Goal: Book appointment/travel/reservation

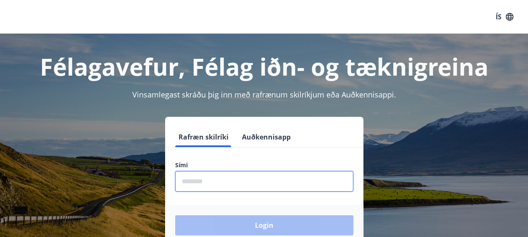
click at [288, 179] on input "phone" at bounding box center [264, 181] width 178 height 21
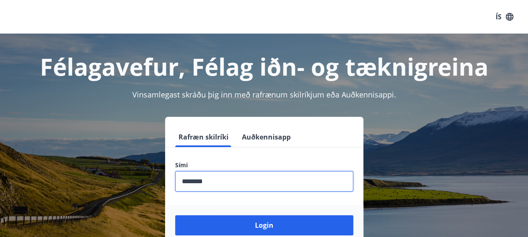
type input "********"
click at [175, 215] on button "Login" at bounding box center [264, 225] width 178 height 20
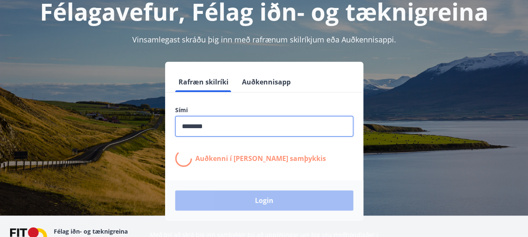
scroll to position [55, 0]
click at [288, 179] on form "Rafræn skilríki Auðkennisapp Sími ​ Auðkenni í [PERSON_NAME] samþykkis Login" at bounding box center [264, 145] width 198 height 149
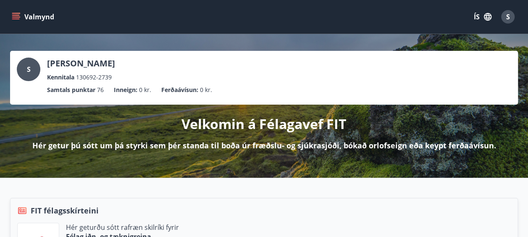
click at [18, 13] on icon "menu" at bounding box center [16, 13] width 9 height 1
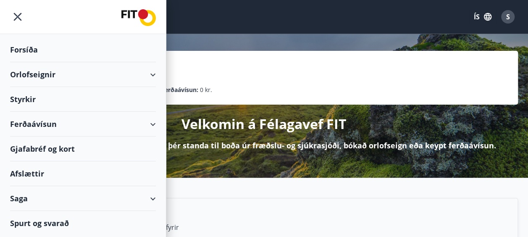
click at [110, 77] on div "Orlofseignir" at bounding box center [83, 74] width 146 height 25
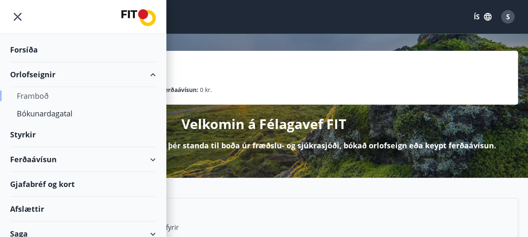
click at [53, 95] on div "Framboð" at bounding box center [83, 96] width 132 height 18
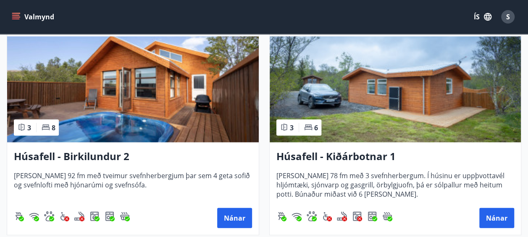
scroll to position [855, 0]
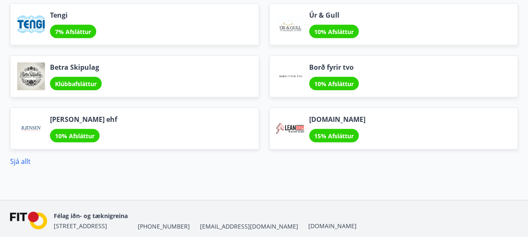
scroll to position [1102, 0]
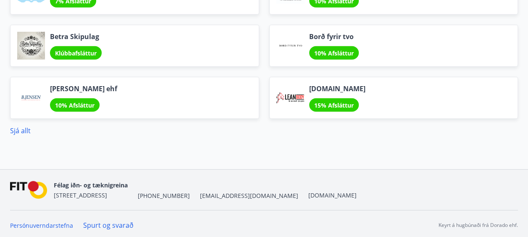
click at [89, 106] on div "10% Afsláttur" at bounding box center [75, 104] width 50 height 13
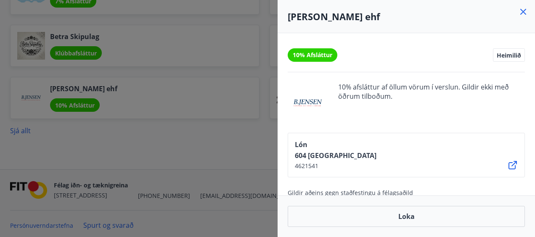
click at [129, 144] on div at bounding box center [267, 118] width 535 height 237
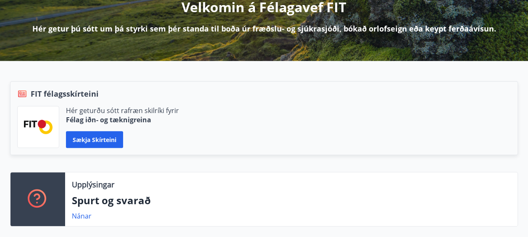
scroll to position [0, 0]
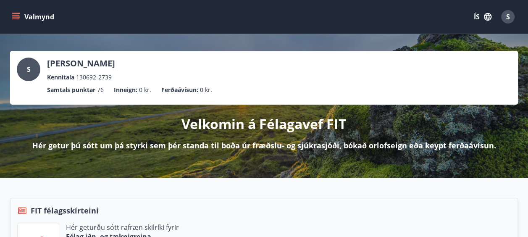
click at [12, 7] on div "Valmynd ÍS S" at bounding box center [264, 17] width 508 height 20
click at [17, 17] on icon "menu" at bounding box center [16, 16] width 9 height 1
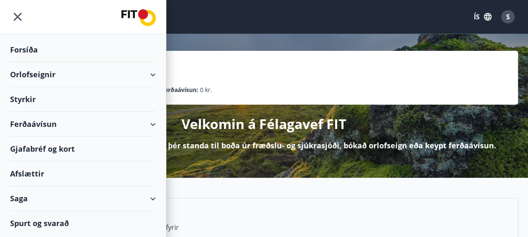
click at [103, 73] on div "Orlofseignir" at bounding box center [83, 74] width 146 height 25
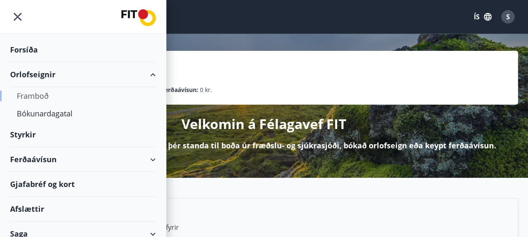
click at [45, 98] on div "Framboð" at bounding box center [83, 96] width 132 height 18
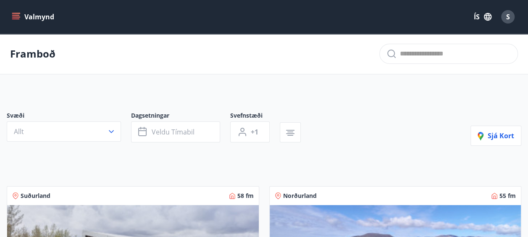
scroll to position [77, 0]
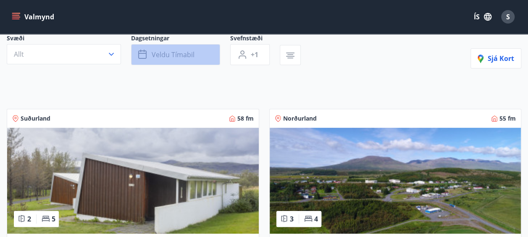
click at [141, 56] on icon "button" at bounding box center [143, 55] width 10 height 10
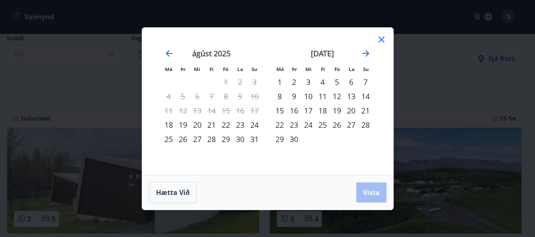
click at [226, 125] on div "22" at bounding box center [226, 125] width 14 height 14
click at [255, 124] on div "24" at bounding box center [254, 125] width 14 height 14
click at [373, 196] on span "Vista" at bounding box center [371, 192] width 17 height 9
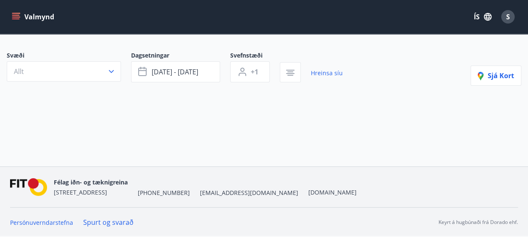
scroll to position [59, 0]
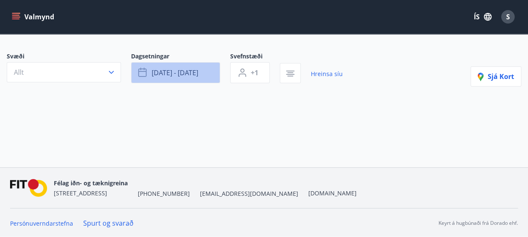
click at [146, 74] on icon "button" at bounding box center [142, 73] width 8 height 8
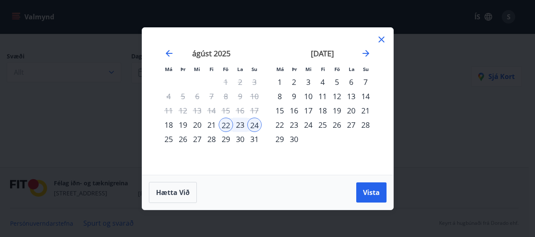
click at [251, 122] on div "24" at bounding box center [254, 125] width 14 height 14
click at [229, 136] on div "29" at bounding box center [226, 139] width 14 height 14
click at [256, 140] on div "31" at bounding box center [254, 139] width 14 height 14
click at [374, 203] on div "Hætta við Vista" at bounding box center [267, 192] width 251 height 35
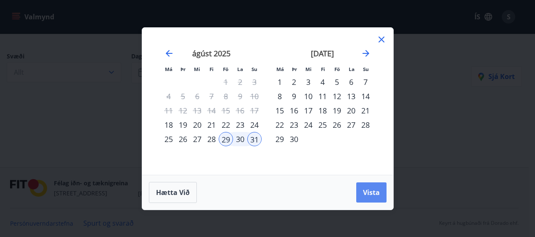
click at [375, 190] on span "Vista" at bounding box center [371, 192] width 17 height 9
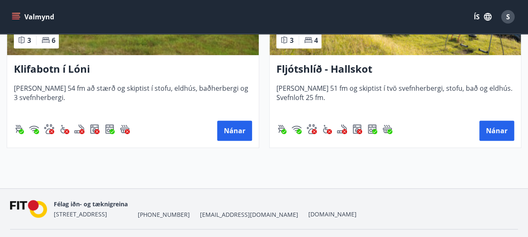
scroll to position [258, 0]
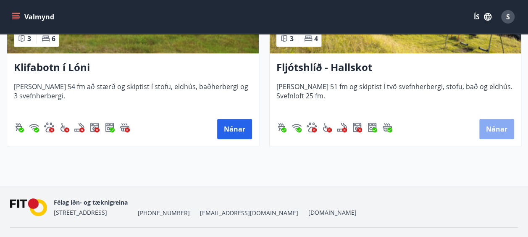
click at [491, 128] on button "Nánar" at bounding box center [497, 129] width 35 height 20
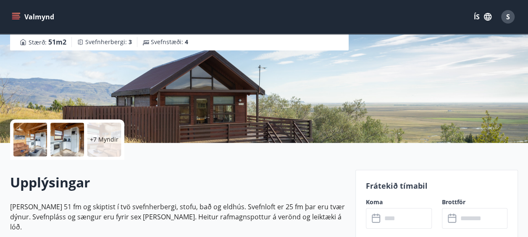
scroll to position [109, 0]
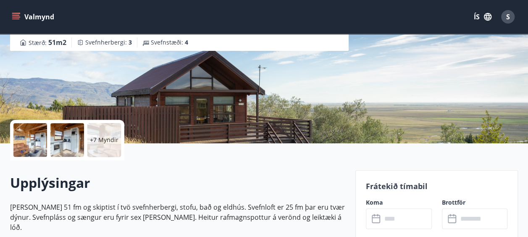
click at [381, 221] on icon at bounding box center [377, 219] width 10 height 10
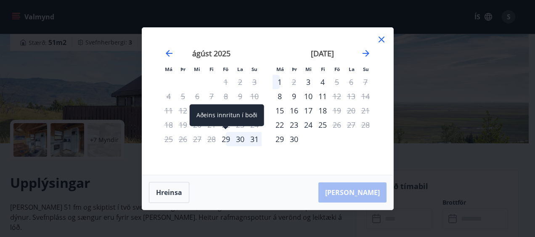
click at [229, 139] on div "29" at bounding box center [226, 139] width 14 height 14
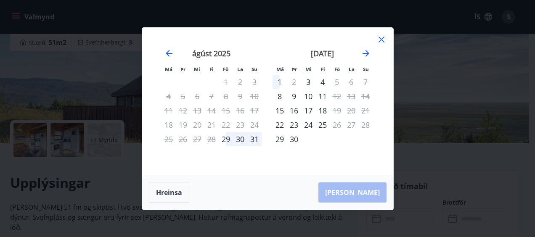
click at [254, 141] on div "31" at bounding box center [254, 139] width 14 height 14
drag, startPoint x: 385, startPoint y: 36, endPoint x: 379, endPoint y: 37, distance: 5.6
click at [379, 37] on icon at bounding box center [381, 40] width 6 height 6
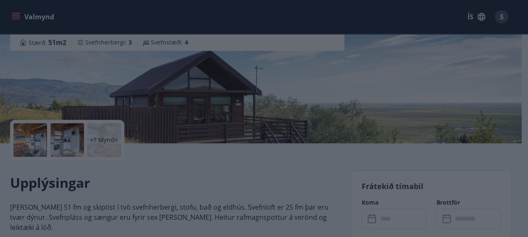
click at [379, 37] on div "Fljótshlíð - Hallskot Hallskot - Fljótshlíð - Rangárvallasýslu Stærð : 51 m2 Sv…" at bounding box center [261, 17] width 502 height 252
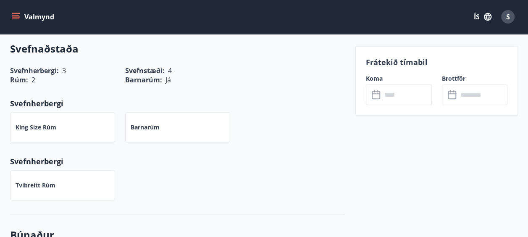
scroll to position [334, 0]
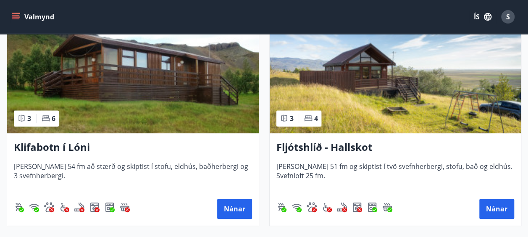
scroll to position [178, 0]
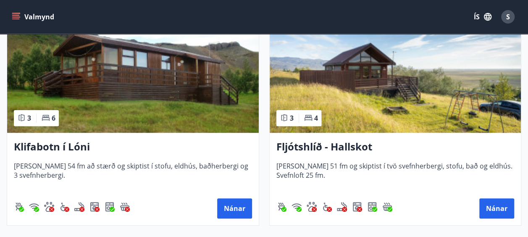
click at [82, 145] on h3 "Klifabotn í Lóni" at bounding box center [133, 147] width 238 height 15
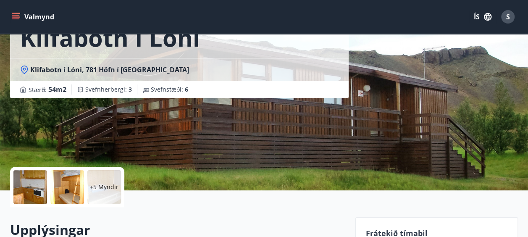
scroll to position [63, 0]
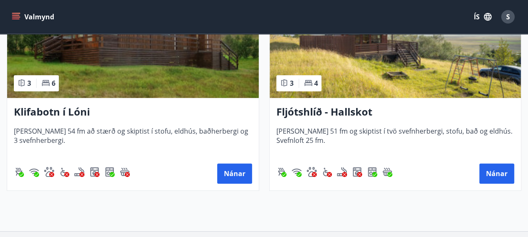
scroll to position [214, 0]
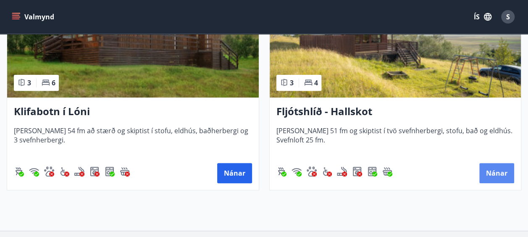
click at [495, 175] on button "Nánar" at bounding box center [497, 173] width 35 height 20
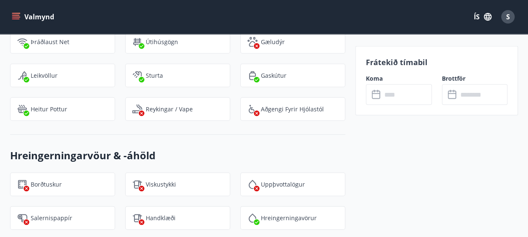
scroll to position [795, 0]
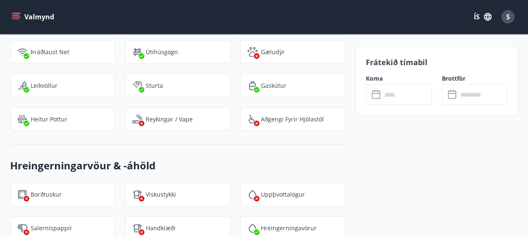
click at [412, 95] on input "text" at bounding box center [407, 94] width 50 height 21
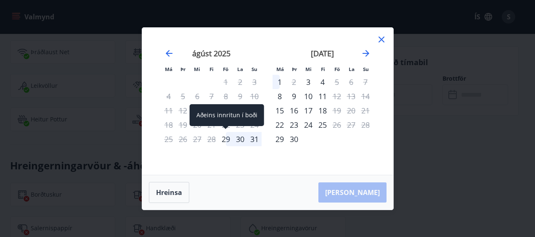
click at [225, 138] on div "29" at bounding box center [226, 139] width 14 height 14
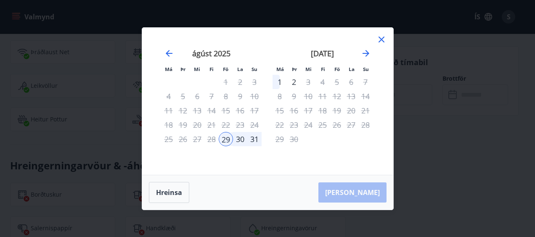
click at [251, 140] on div "31" at bounding box center [254, 139] width 14 height 14
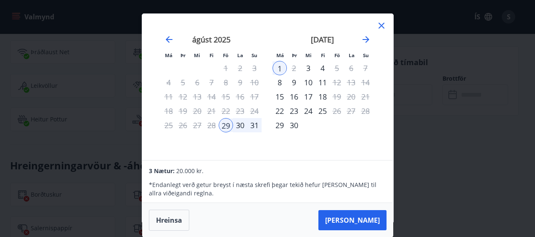
click at [257, 125] on div "31" at bounding box center [254, 125] width 14 height 14
click at [359, 221] on button "Taka Frá" at bounding box center [352, 220] width 68 height 20
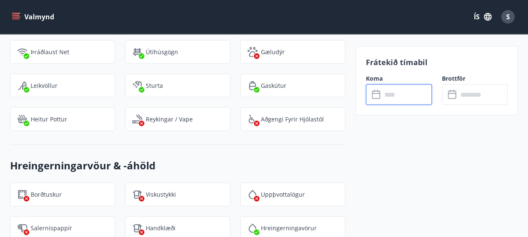
type input "******"
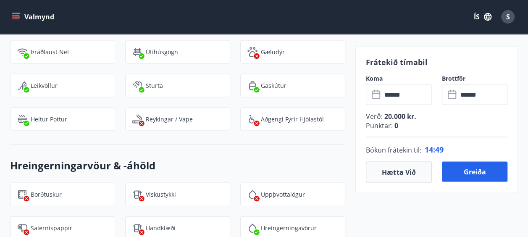
click at [359, 221] on div "Frátekið tímabil Koma ​ ****** ​ Brottför ​ ****** ​ Verð : 20.000 kr. Punktar …" at bounding box center [437, 33] width 163 height 1098
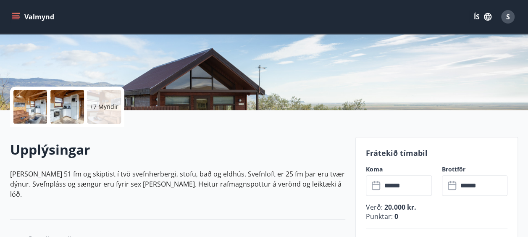
scroll to position [156, 0]
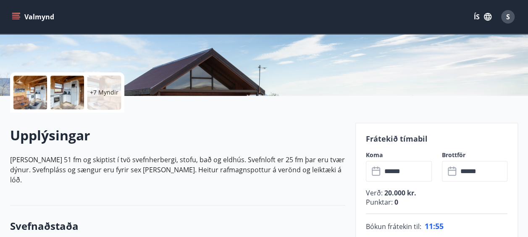
click at [295, 167] on p "Húsið er 51 fm og skiptist í tvö svefnherbergi, stofu, bað og eldhús. Svefnloft…" at bounding box center [177, 170] width 335 height 30
click at [298, 169] on p "Húsið er 51 fm og skiptist í tvö svefnherbergi, stofu, bað og eldhús. Svefnloft…" at bounding box center [177, 170] width 335 height 30
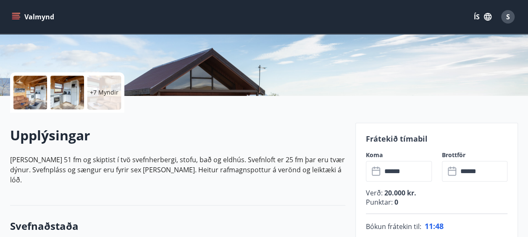
click at [299, 167] on p "Húsið er 51 fm og skiptist í tvö svefnherbergi, stofu, bað og eldhús. Svefnloft…" at bounding box center [177, 170] width 335 height 30
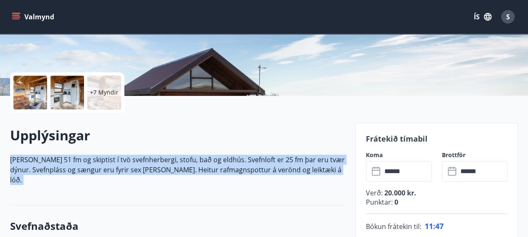
click at [299, 167] on p "Húsið er 51 fm og skiptist í tvö svefnherbergi, stofu, bað og eldhús. Svefnloft…" at bounding box center [177, 170] width 335 height 30
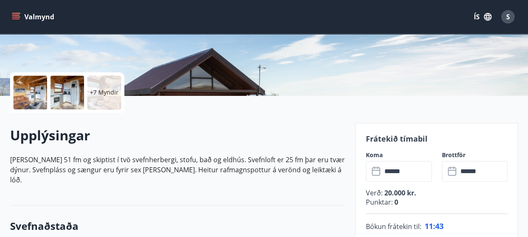
click at [227, 138] on h2 "Upplýsingar" at bounding box center [177, 135] width 335 height 18
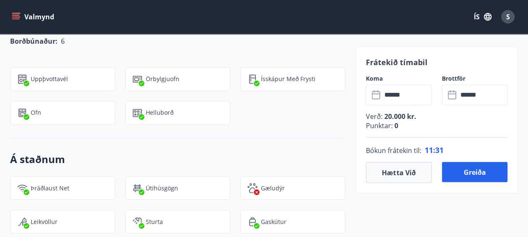
scroll to position [661, 0]
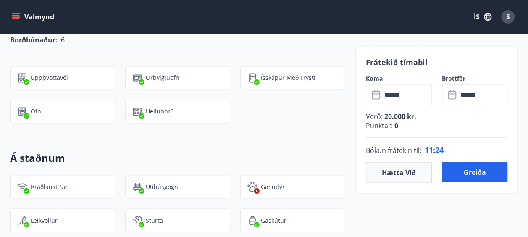
click at [227, 138] on div "Á staðnum Þráðlaust net Útihúsgögn Gæludýr Leikvöllur Sturta Gaskútur Heitur po…" at bounding box center [177, 208] width 335 height 143
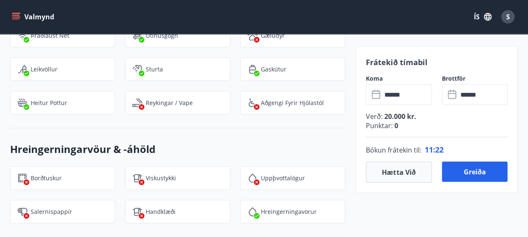
scroll to position [812, 0]
click at [24, 19] on button "Valmynd" at bounding box center [34, 16] width 48 height 15
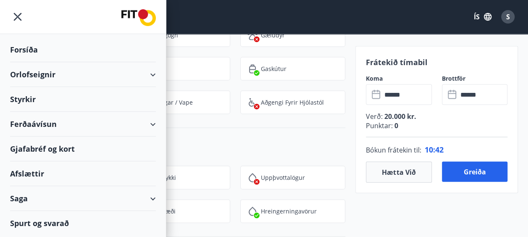
click at [171, 9] on div "Valmynd ÍS S" at bounding box center [264, 17] width 508 height 20
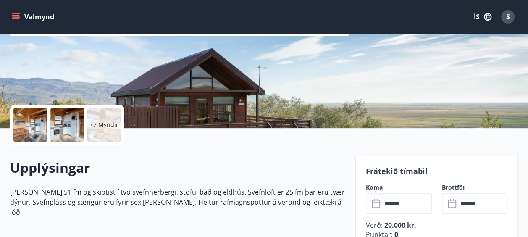
scroll to position [0, 0]
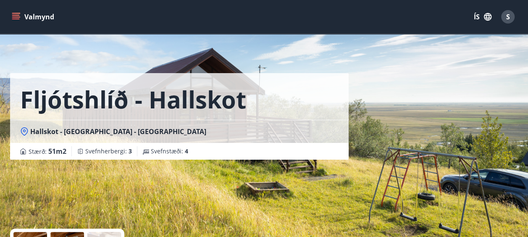
click at [15, 16] on icon "menu" at bounding box center [16, 17] width 8 height 8
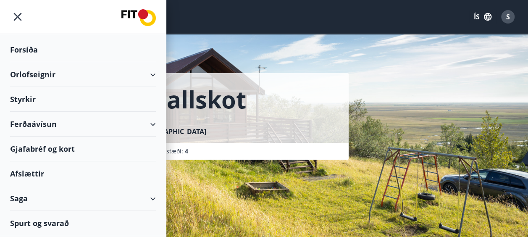
click at [61, 82] on div "Orlofseignir" at bounding box center [83, 74] width 146 height 25
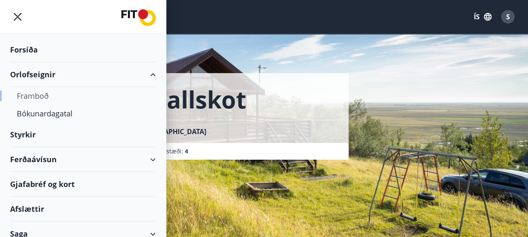
click at [39, 95] on div "Framboð" at bounding box center [83, 96] width 132 height 18
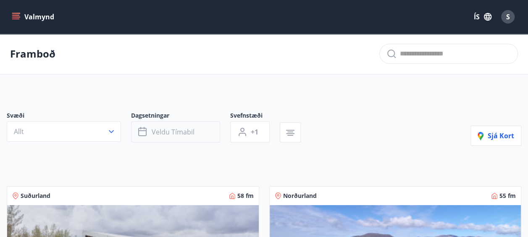
click at [163, 119] on span "Dagsetningar" at bounding box center [180, 116] width 99 height 10
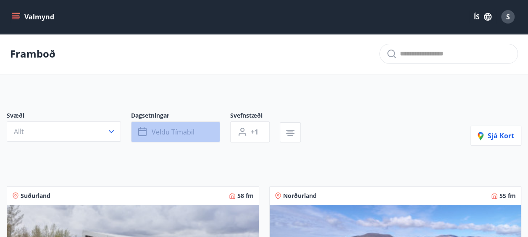
click at [169, 137] on button "Veldu tímabil" at bounding box center [175, 131] width 89 height 21
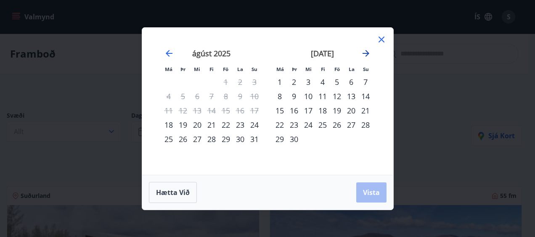
click at [367, 53] on icon "Move forward to switch to the next month." at bounding box center [365, 53] width 7 height 7
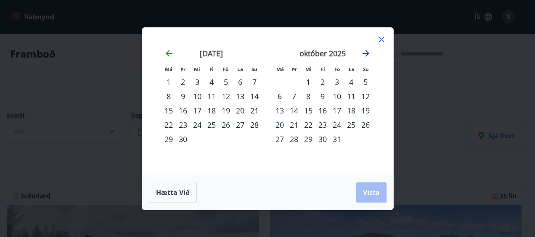
click at [367, 53] on icon "Move forward to switch to the next month." at bounding box center [365, 53] width 7 height 7
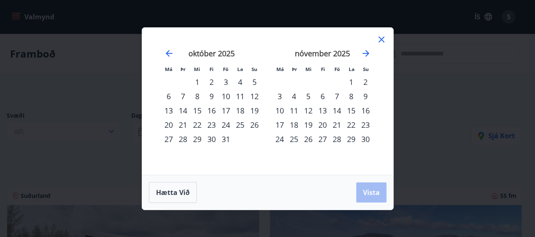
click at [227, 128] on div "24" at bounding box center [226, 125] width 14 height 14
click at [165, 141] on div "27" at bounding box center [168, 139] width 14 height 14
click at [363, 195] on span "Vista" at bounding box center [371, 192] width 17 height 9
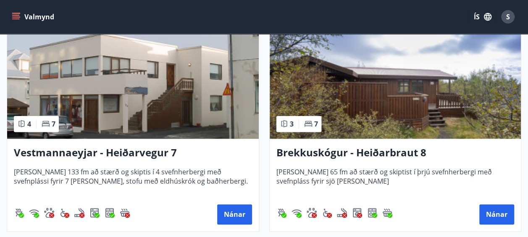
scroll to position [401, 0]
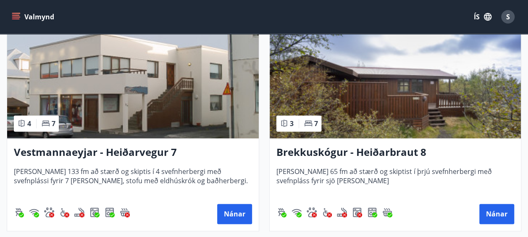
click at [364, 150] on h3 "Brekkuskógur - Heiðarbraut 8" at bounding box center [396, 152] width 238 height 15
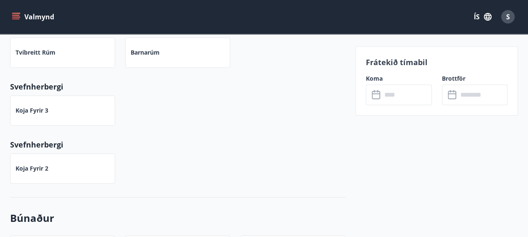
scroll to position [385, 0]
click at [391, 98] on input "text" at bounding box center [407, 94] width 50 height 21
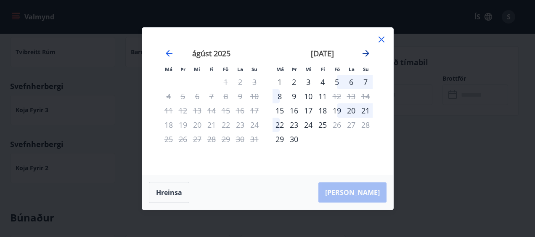
click at [367, 54] on icon "Move forward to switch to the next month." at bounding box center [365, 53] width 7 height 7
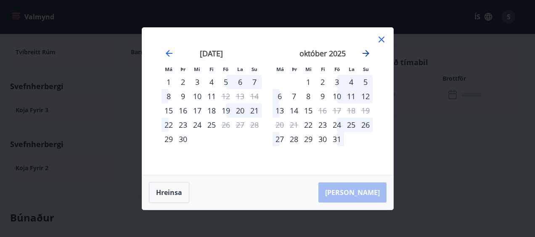
click at [367, 54] on icon "Move forward to switch to the next month." at bounding box center [365, 53] width 7 height 7
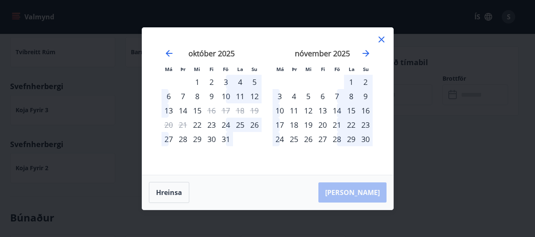
click at [224, 124] on div "24" at bounding box center [226, 125] width 14 height 14
click at [164, 140] on div "27" at bounding box center [168, 139] width 14 height 14
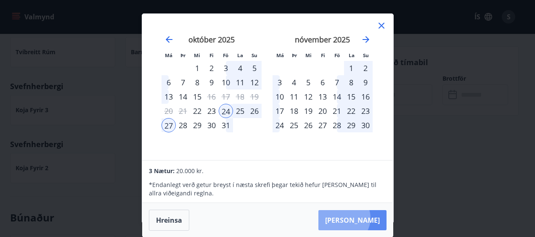
click at [369, 218] on button "Taka Frá" at bounding box center [352, 220] width 68 height 20
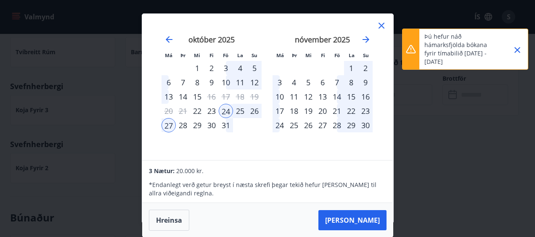
click at [518, 49] on icon "Close" at bounding box center [517, 50] width 6 height 6
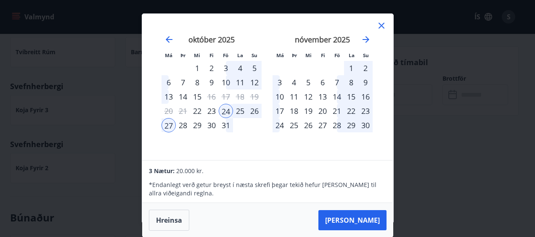
click at [225, 108] on div "24" at bounding box center [226, 111] width 14 height 14
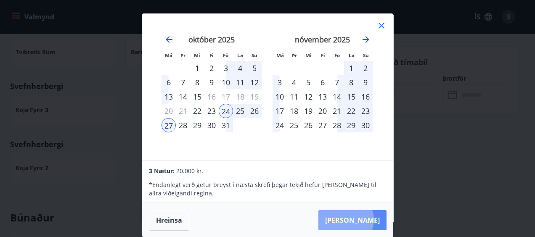
click at [371, 219] on button "Taka Frá" at bounding box center [352, 220] width 68 height 20
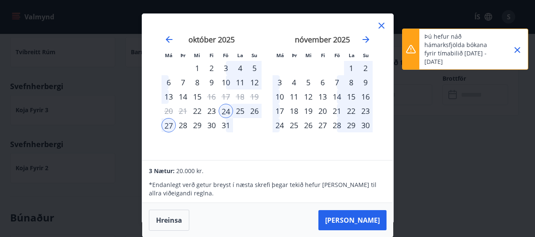
drag, startPoint x: 183, startPoint y: 125, endPoint x: 224, endPoint y: 108, distance: 44.9
click at [224, 108] on tbody "1 2 3 4 5 6 7 8 9 10 11 12 13 14 15 16 17 18 19 20 21 22 23 24 25 26 27 28 29 3…" at bounding box center [211, 96] width 100 height 71
click at [224, 108] on div "24" at bounding box center [226, 111] width 14 height 14
click at [518, 47] on icon "Close" at bounding box center [517, 50] width 10 height 10
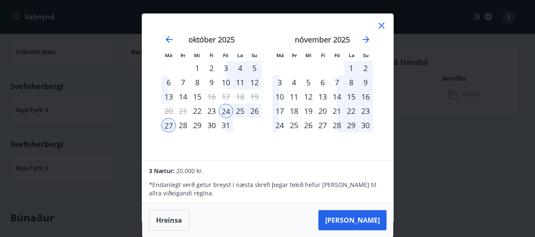
click at [226, 111] on div "24" at bounding box center [226, 111] width 14 height 14
click at [382, 29] on icon at bounding box center [381, 26] width 10 height 10
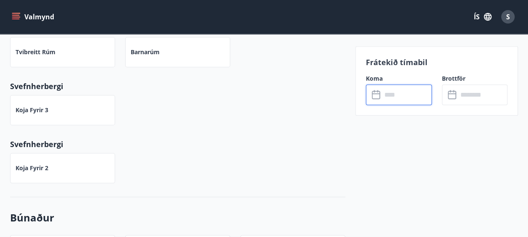
click at [17, 18] on icon "menu" at bounding box center [16, 17] width 8 height 8
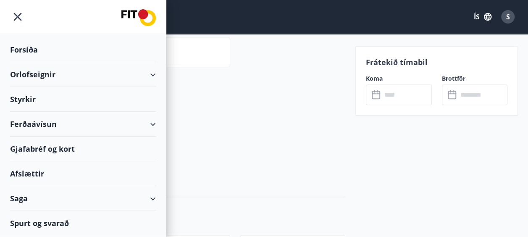
click at [92, 68] on div "Orlofseignir" at bounding box center [83, 74] width 146 height 25
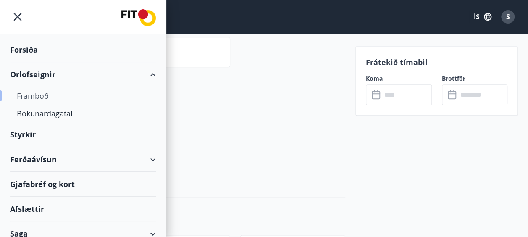
click at [32, 97] on div "Framboð" at bounding box center [83, 96] width 132 height 18
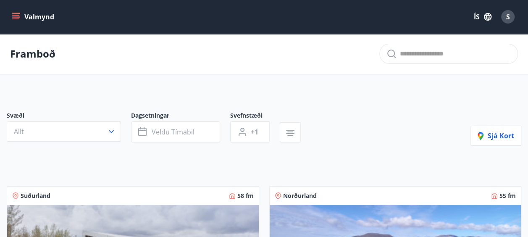
click at [19, 13] on icon "menu" at bounding box center [16, 13] width 9 height 1
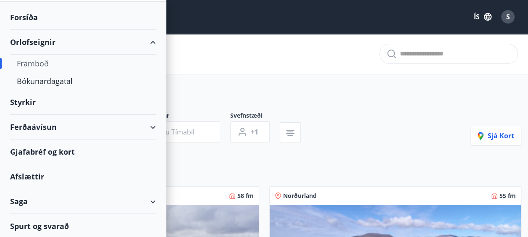
scroll to position [89, 0]
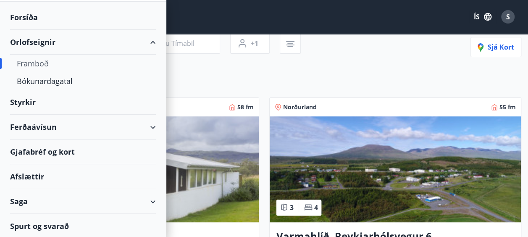
click at [120, 190] on div "Saga" at bounding box center [83, 201] width 146 height 25
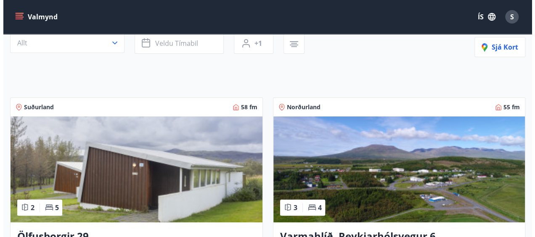
scroll to position [0, 0]
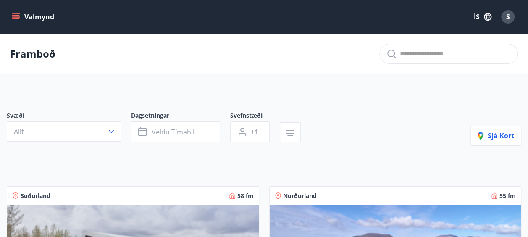
click at [514, 17] on div "S" at bounding box center [507, 16] width 13 height 13
click at [100, 137] on button "Allt" at bounding box center [64, 131] width 114 height 20
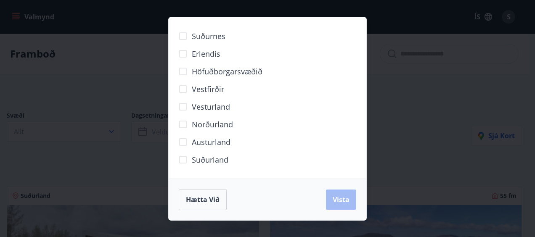
click at [73, 151] on div "Suðurnes Erlendis Höfuðborgarsvæðið Vestfirðir Vesturland Norðurland Austurland…" at bounding box center [267, 118] width 535 height 237
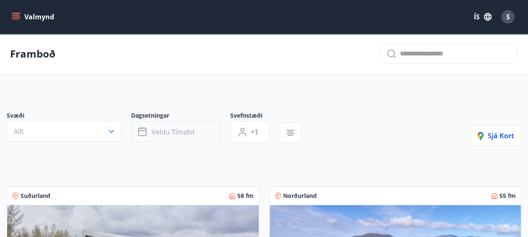
click at [177, 126] on button "Veldu tímabil" at bounding box center [175, 131] width 89 height 21
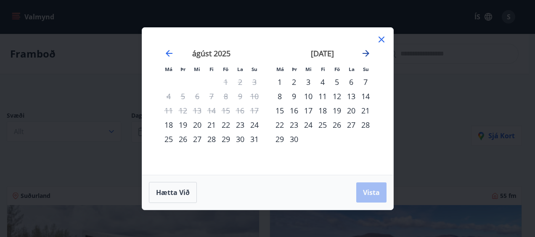
click at [366, 52] on icon "Move forward to switch to the next month." at bounding box center [366, 53] width 10 height 10
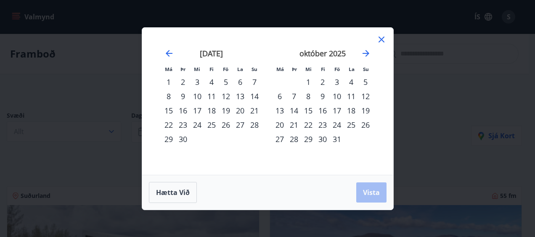
drag, startPoint x: 340, startPoint y: 122, endPoint x: 335, endPoint y: 127, distance: 7.7
click at [332, 127] on div "24" at bounding box center [337, 125] width 14 height 14
drag, startPoint x: 296, startPoint y: 140, endPoint x: 291, endPoint y: 141, distance: 4.7
click at [289, 139] on div "28" at bounding box center [294, 139] width 14 height 14
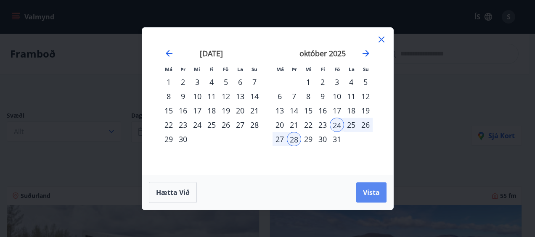
click at [372, 192] on span "Vista" at bounding box center [371, 192] width 17 height 9
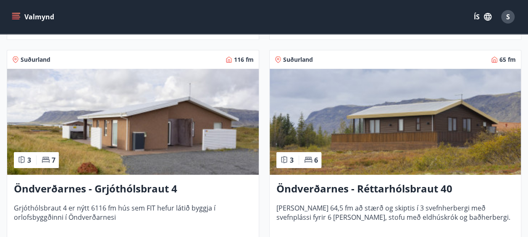
scroll to position [1276, 0]
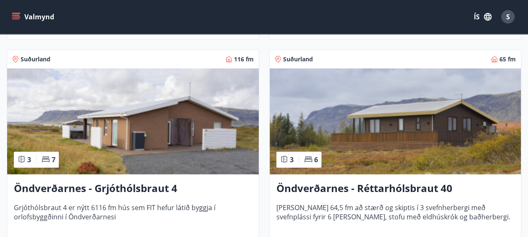
click at [143, 186] on h3 "Öndverðarnes - Grjóthólsbraut 4" at bounding box center [133, 188] width 238 height 15
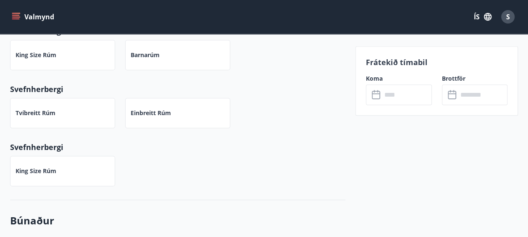
scroll to position [431, 0]
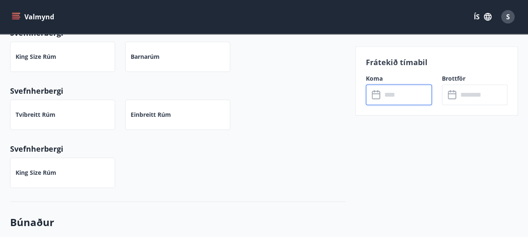
drag, startPoint x: 383, startPoint y: 95, endPoint x: 377, endPoint y: 90, distance: 7.4
click at [377, 90] on icon at bounding box center [377, 91] width 1 height 3
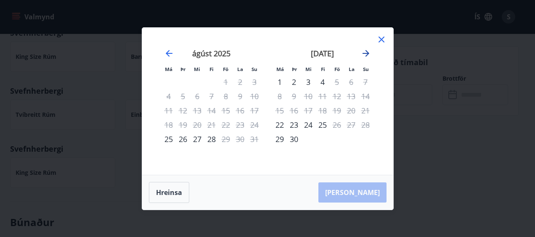
click at [366, 53] on icon "Move forward to switch to the next month." at bounding box center [365, 53] width 7 height 7
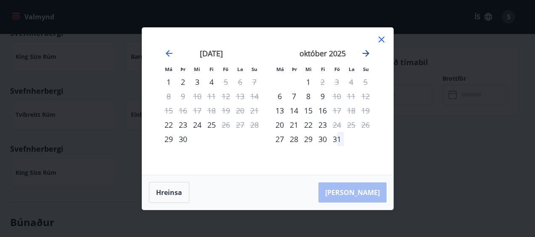
click at [366, 53] on icon "Move forward to switch to the next month." at bounding box center [365, 53] width 7 height 7
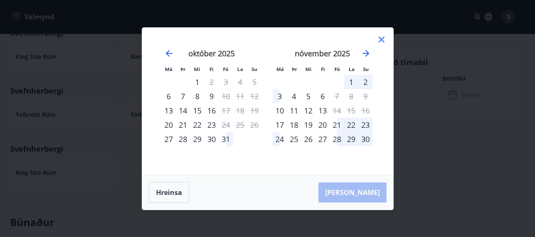
click at [380, 40] on icon at bounding box center [381, 40] width 6 height 6
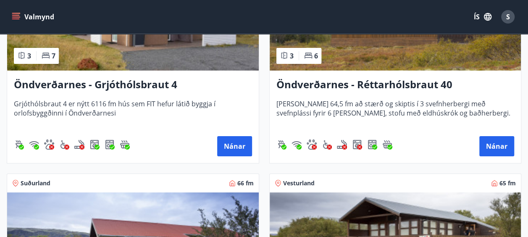
scroll to position [1380, 0]
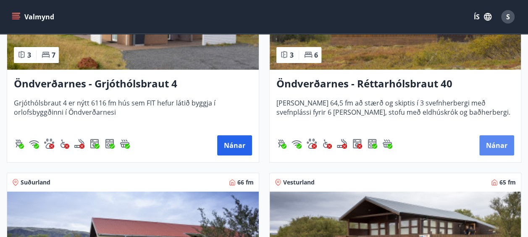
click at [496, 145] on button "Nánar" at bounding box center [497, 145] width 35 height 20
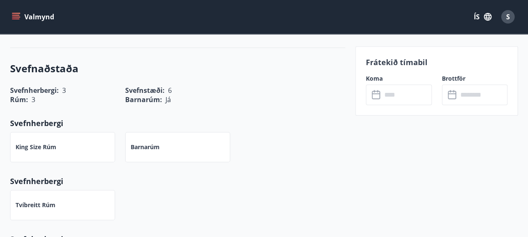
scroll to position [336, 0]
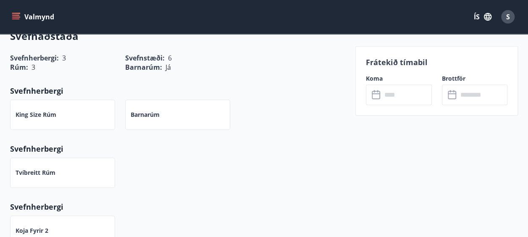
click at [398, 97] on input "text" at bounding box center [407, 94] width 50 height 21
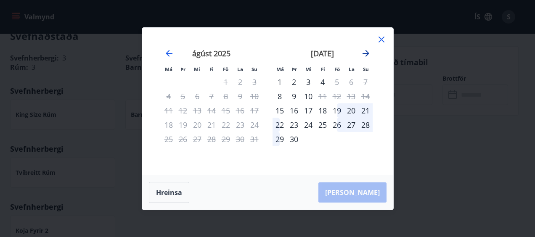
click at [364, 53] on icon "Move forward to switch to the next month." at bounding box center [365, 53] width 7 height 7
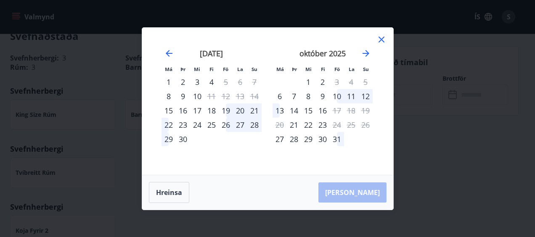
click at [225, 124] on div "26" at bounding box center [226, 125] width 14 height 14
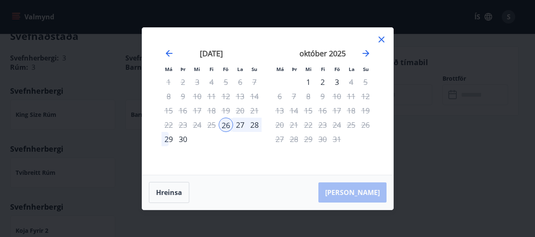
click at [231, 127] on div "26" at bounding box center [226, 125] width 14 height 14
click at [383, 37] on icon at bounding box center [381, 40] width 6 height 6
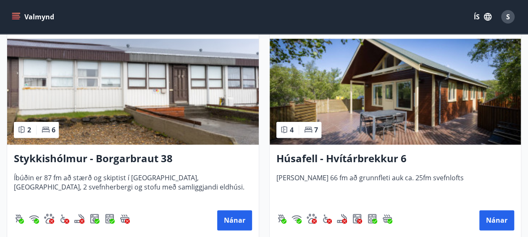
scroll to position [395, 0]
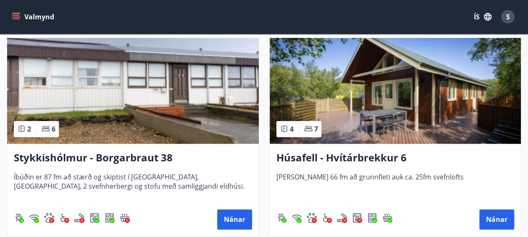
click at [351, 160] on h3 "Húsafell - Hvítárbrekkur 6" at bounding box center [396, 157] width 238 height 15
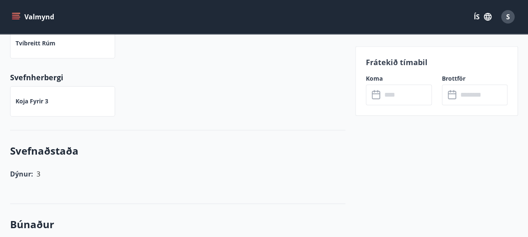
scroll to position [489, 0]
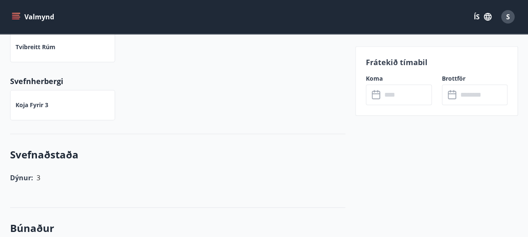
click at [398, 87] on input "text" at bounding box center [407, 94] width 50 height 21
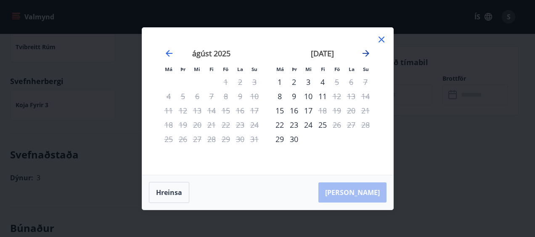
click at [362, 53] on icon "Move forward to switch to the next month." at bounding box center [366, 53] width 10 height 10
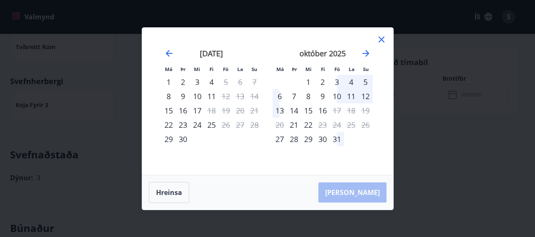
click at [385, 39] on icon at bounding box center [381, 39] width 10 height 10
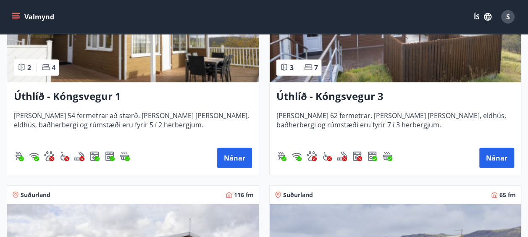
scroll to position [1140, 0]
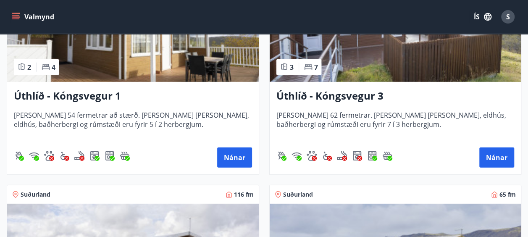
click at [348, 91] on h3 "Úthlíð - Kóngsvegur 3" at bounding box center [396, 96] width 238 height 15
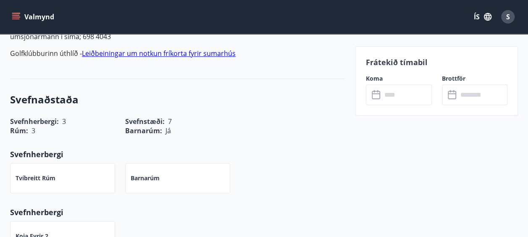
scroll to position [342, 0]
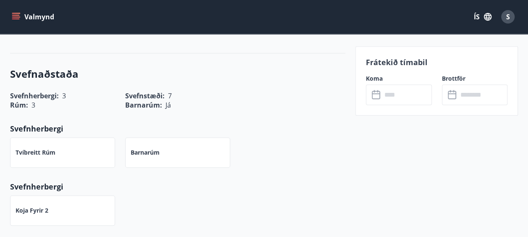
click at [384, 92] on input "text" at bounding box center [407, 94] width 50 height 21
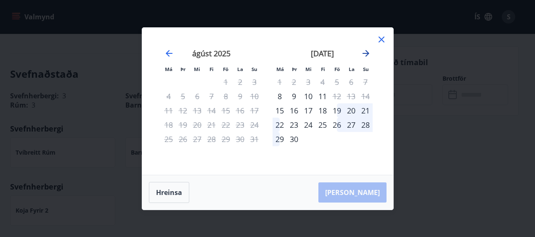
click at [367, 54] on icon "Move forward to switch to the next month." at bounding box center [365, 53] width 7 height 7
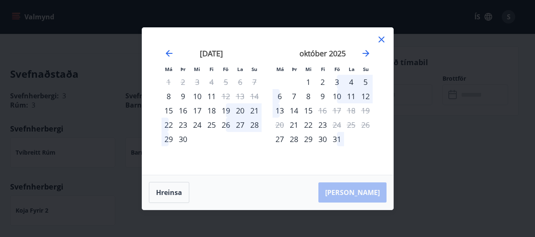
click at [383, 42] on icon at bounding box center [381, 40] width 6 height 6
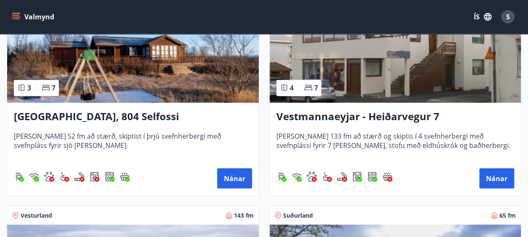
scroll to position [665, 0]
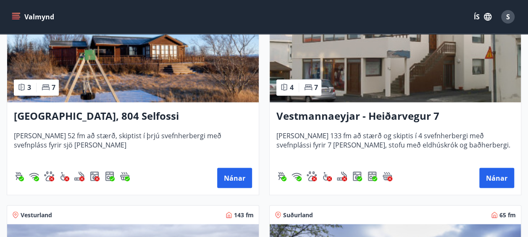
click at [106, 113] on h3 "Stóra Hof, 804 Selfossi" at bounding box center [133, 116] width 238 height 15
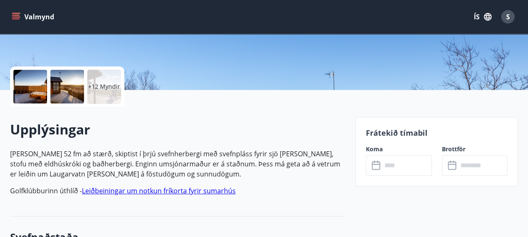
scroll to position [241, 0]
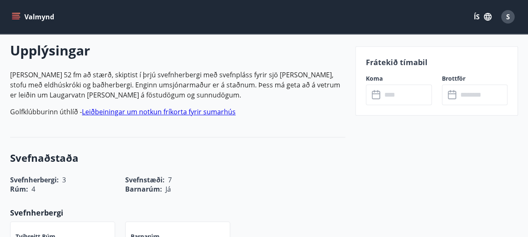
click at [399, 87] on input "text" at bounding box center [407, 94] width 50 height 21
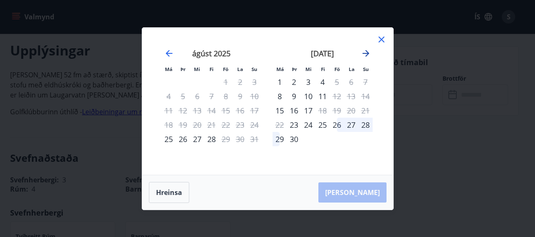
click at [366, 51] on icon "Move forward to switch to the next month." at bounding box center [365, 53] width 7 height 7
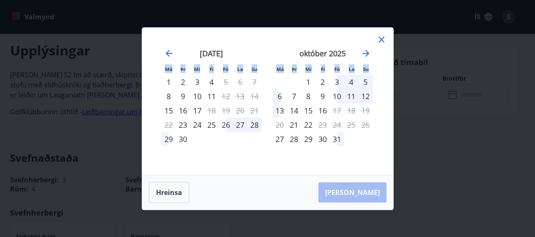
drag, startPoint x: 382, startPoint y: 34, endPoint x: 381, endPoint y: 40, distance: 6.0
click at [381, 40] on div "Má Þr Mi Fi Fö La Su Má Þr Mi Fi Fö La Su ágúst 2025 1 2 3 4 5 6 7 8 9 10 11 12…" at bounding box center [267, 101] width 251 height 147
click at [381, 40] on icon at bounding box center [381, 39] width 10 height 10
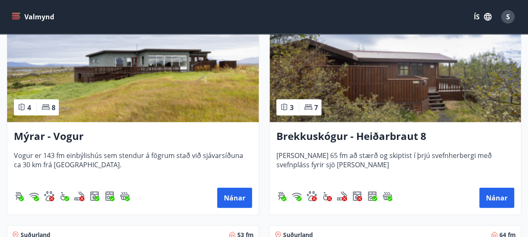
scroll to position [873, 0]
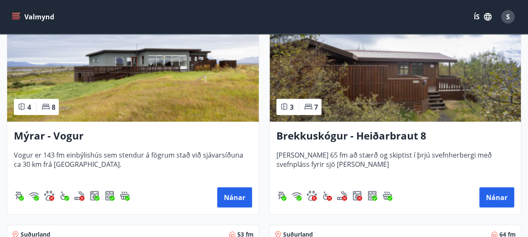
click at [77, 133] on h3 "Mýrar - Vogur" at bounding box center [133, 136] width 238 height 15
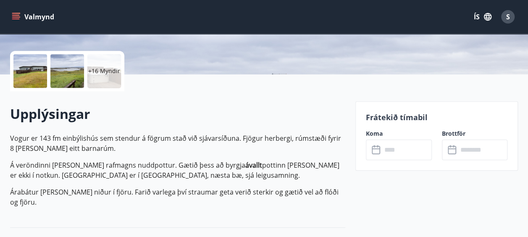
scroll to position [182, 0]
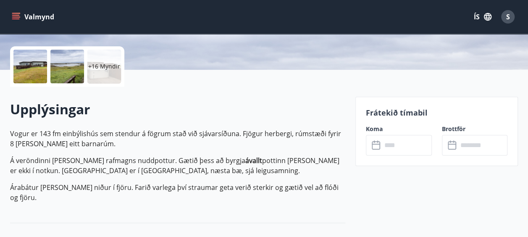
click at [388, 153] on input "text" at bounding box center [407, 145] width 50 height 21
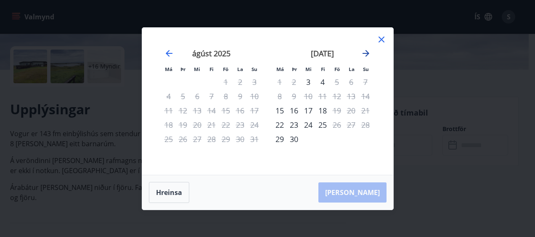
click at [368, 52] on icon "Move forward to switch to the next month." at bounding box center [366, 53] width 10 height 10
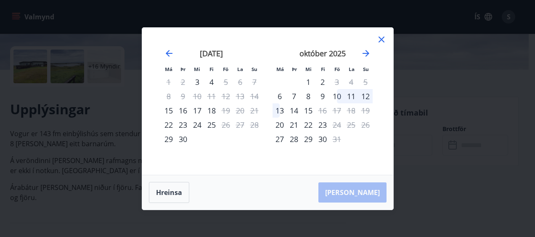
click at [380, 37] on icon at bounding box center [381, 39] width 10 height 10
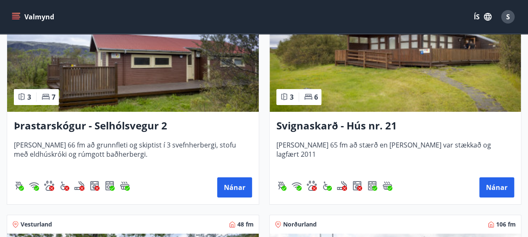
scroll to position [1561, 0]
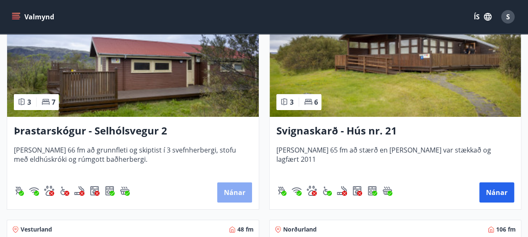
click at [241, 190] on button "Nánar" at bounding box center [234, 192] width 35 height 20
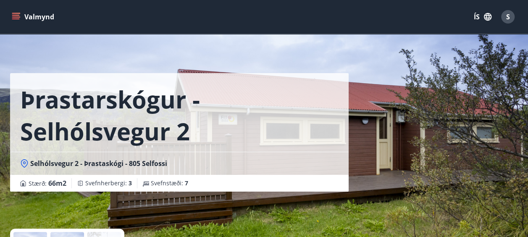
scroll to position [184, 0]
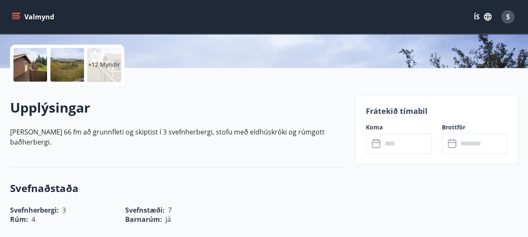
click at [407, 137] on input "text" at bounding box center [407, 143] width 50 height 21
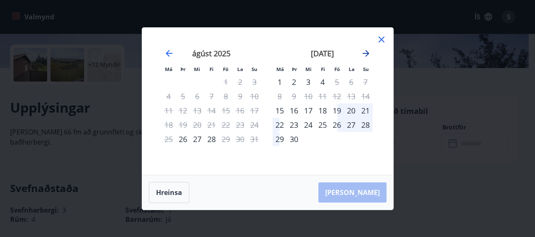
click at [367, 51] on icon "Move forward to switch to the next month." at bounding box center [366, 53] width 10 height 10
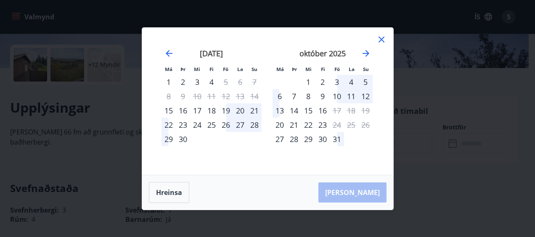
click at [383, 36] on icon at bounding box center [381, 39] width 10 height 10
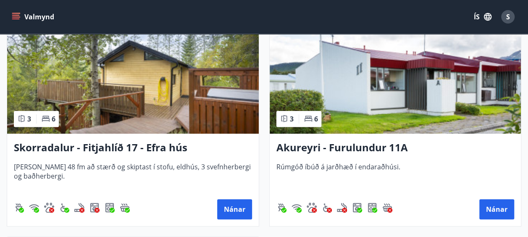
scroll to position [1775, 0]
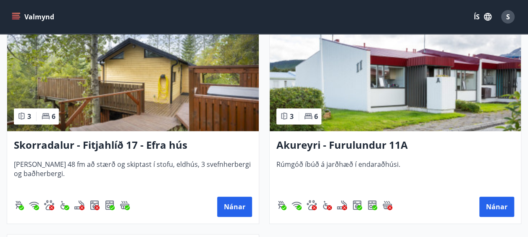
click at [152, 115] on img at bounding box center [133, 78] width 252 height 106
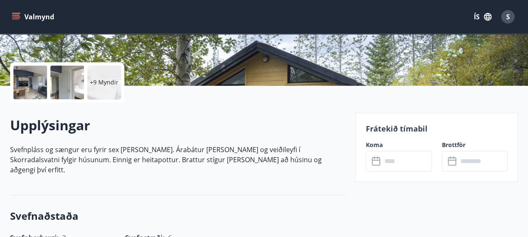
scroll to position [314, 0]
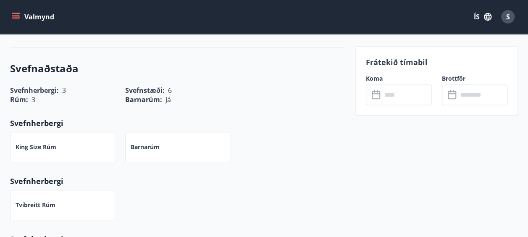
click at [389, 97] on input "text" at bounding box center [407, 94] width 50 height 21
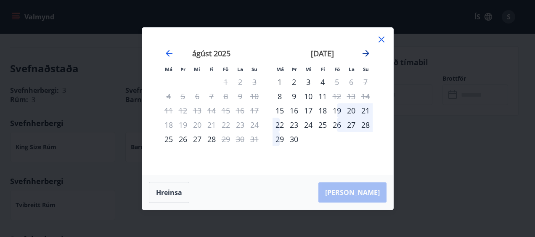
click at [367, 53] on icon "Move forward to switch to the next month." at bounding box center [365, 53] width 7 height 7
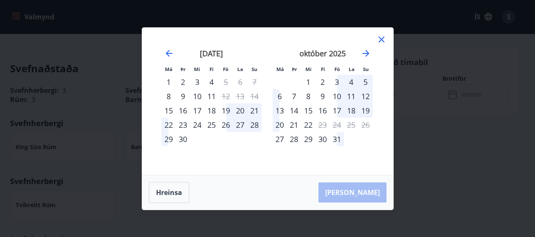
click at [384, 39] on icon at bounding box center [381, 39] width 10 height 10
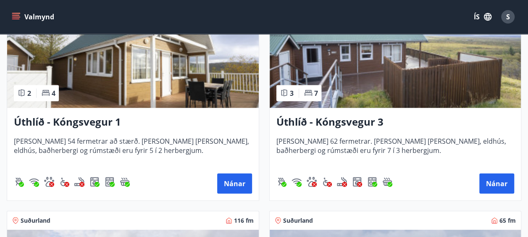
scroll to position [1111, 0]
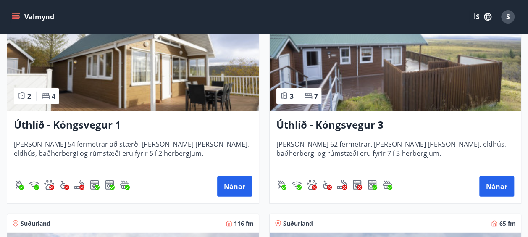
click at [100, 120] on h3 "Úthlíð - Kóngsvegur 1" at bounding box center [133, 125] width 238 height 15
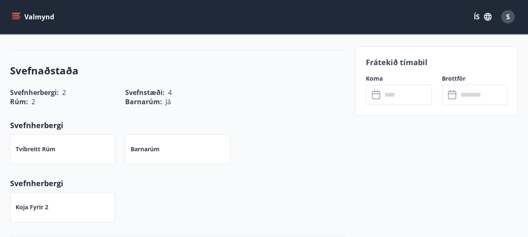
scroll to position [438, 0]
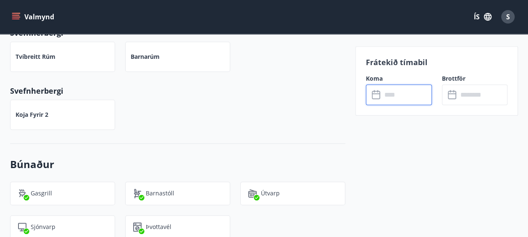
click at [400, 92] on input "text" at bounding box center [407, 94] width 50 height 21
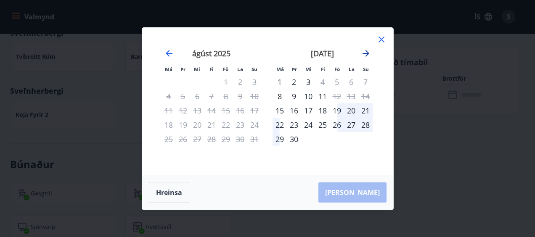
click at [365, 56] on icon "Move forward to switch to the next month." at bounding box center [366, 53] width 10 height 10
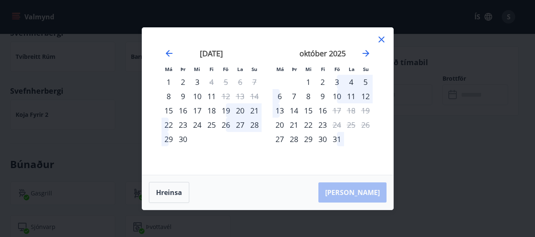
click at [383, 39] on icon at bounding box center [381, 39] width 10 height 10
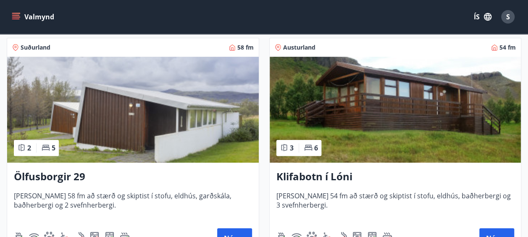
scroll to position [140, 0]
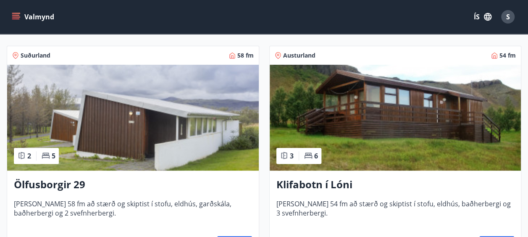
click at [354, 142] on img at bounding box center [396, 118] width 252 height 106
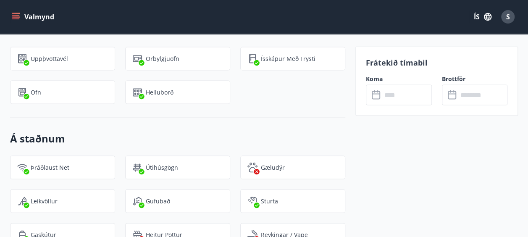
scroll to position [782, 0]
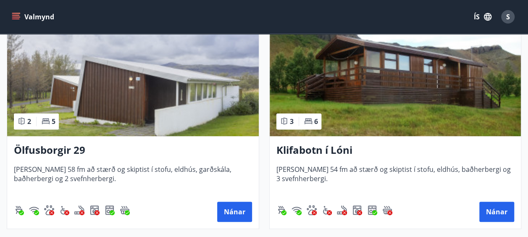
scroll to position [177, 0]
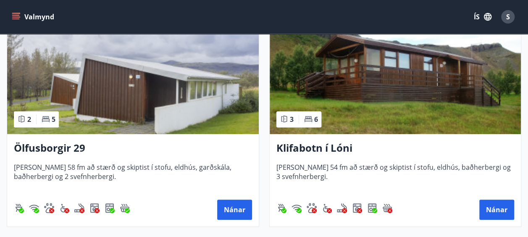
click at [76, 142] on h3 "Ölfusborgir 29" at bounding box center [133, 148] width 238 height 15
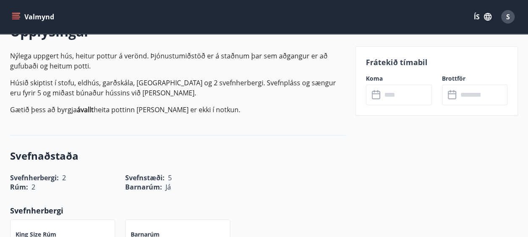
scroll to position [264, 0]
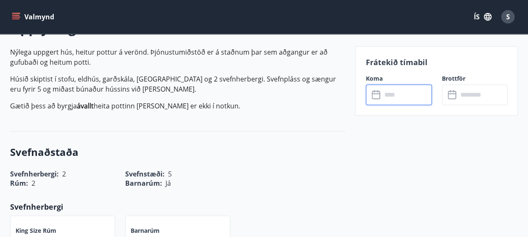
click at [414, 103] on input "text" at bounding box center [407, 94] width 50 height 21
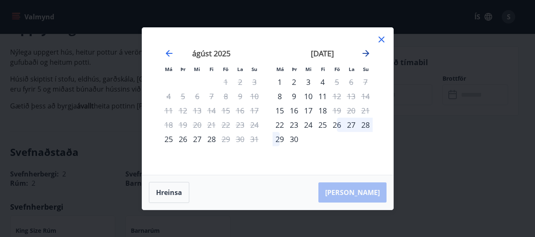
click at [365, 50] on icon "Move forward to switch to the next month." at bounding box center [366, 53] width 10 height 10
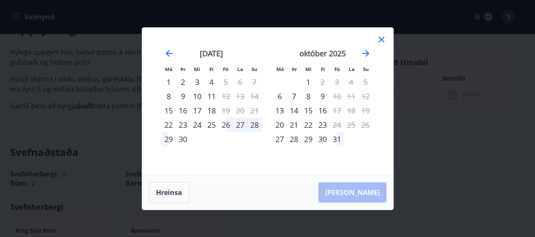
click at [380, 40] on icon at bounding box center [381, 40] width 6 height 6
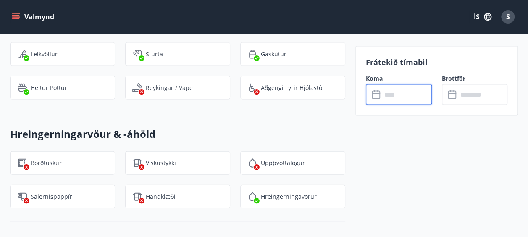
scroll to position [863, 0]
